Goal: Use online tool/utility: Utilize a website feature to perform a specific function

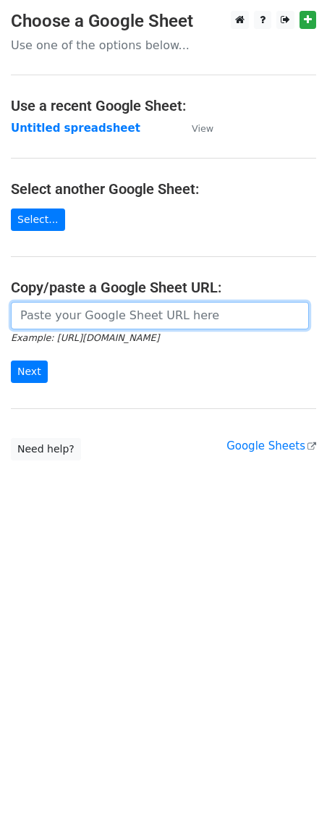
click at [65, 305] on input "url" at bounding box center [160, 316] width 298 height 28
paste input "[URL][DOMAIN_NAME]"
type input "[URL][DOMAIN_NAME]"
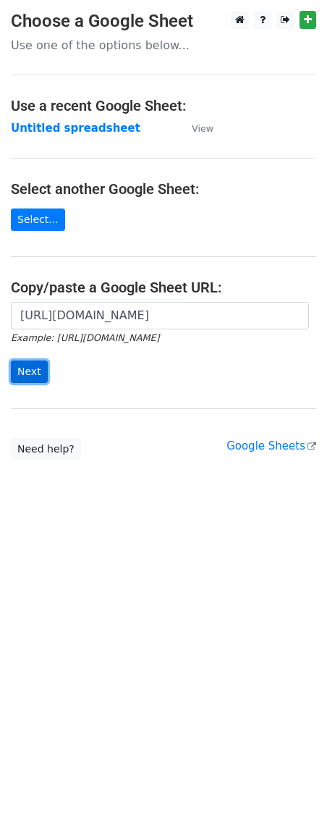
scroll to position [0, 0]
click at [20, 373] on input "Next" at bounding box center [29, 371] width 37 height 22
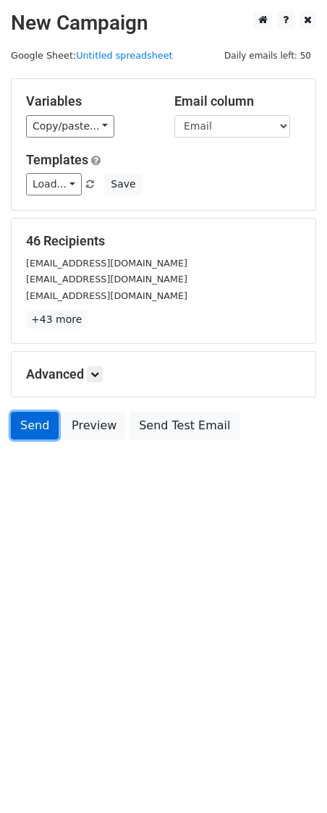
click at [27, 433] on link "Send" at bounding box center [35, 426] width 48 height 28
